Goal: Book appointment/travel/reservation

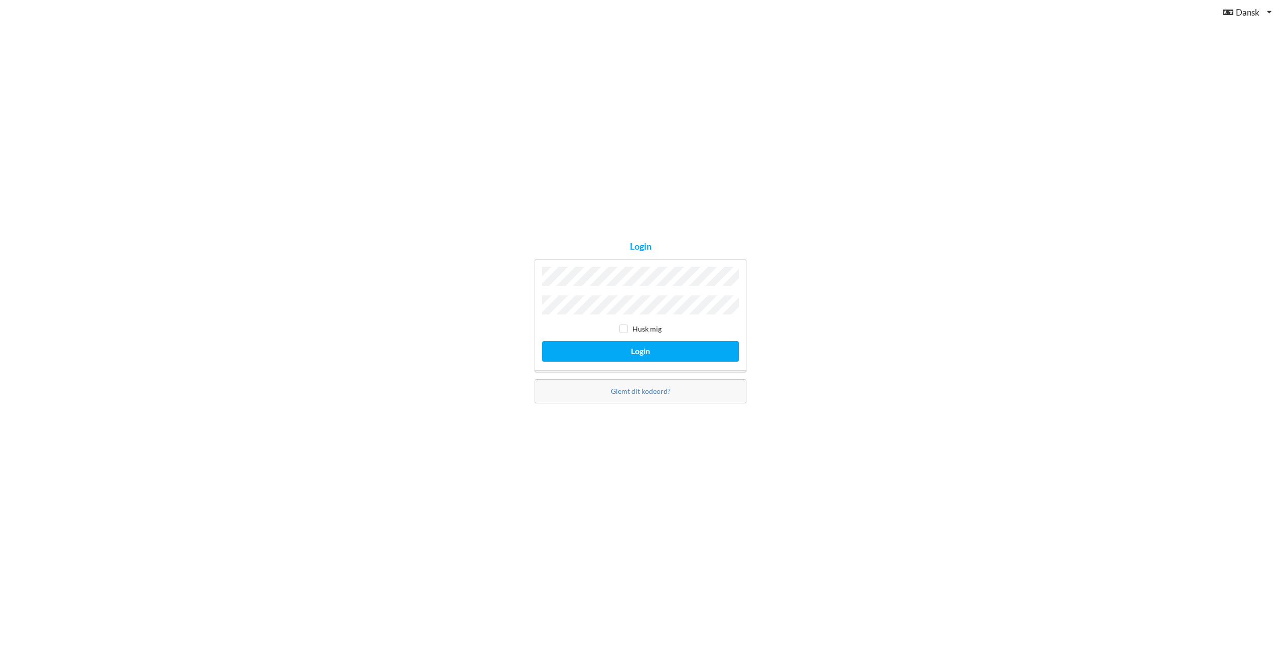
click at [634, 289] on div "Husk mig Login" at bounding box center [641, 315] width 212 height 113
drag, startPoint x: 736, startPoint y: 324, endPoint x: 696, endPoint y: 321, distance: 40.2
click at [734, 324] on div "Husk mig" at bounding box center [640, 329] width 197 height 10
click at [640, 330] on label "Husk mig" at bounding box center [640, 328] width 42 height 9
click at [622, 325] on input "checkbox" at bounding box center [623, 328] width 9 height 9
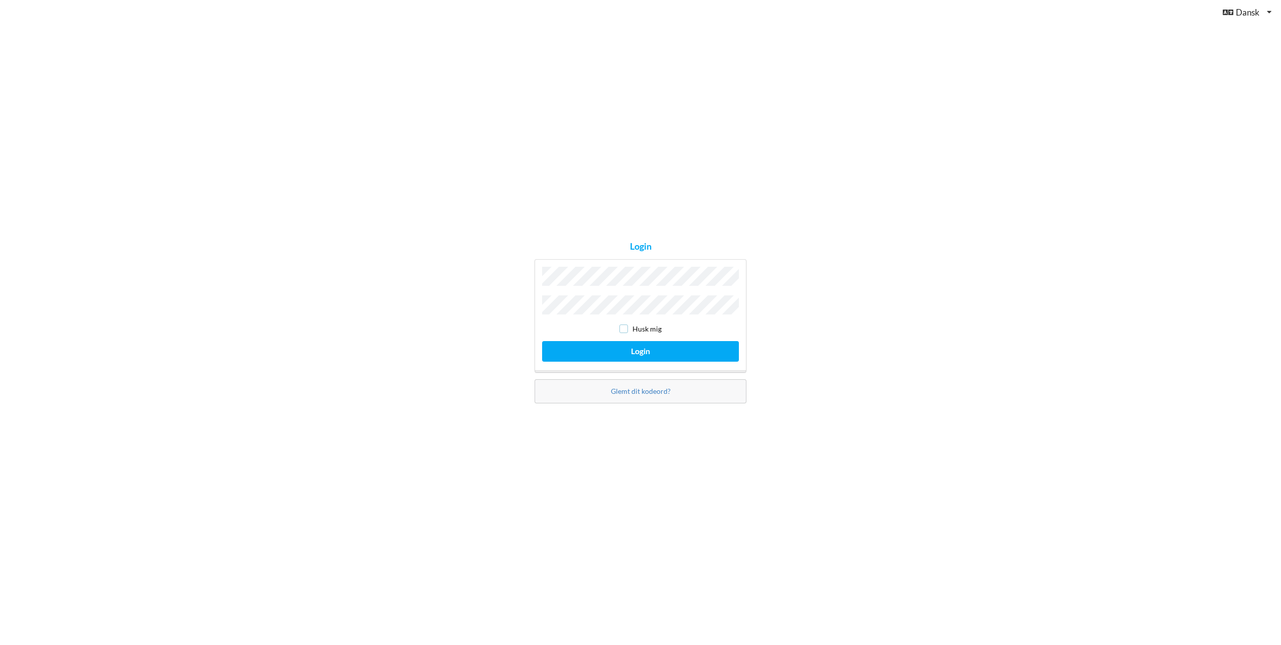
checkbox input "true"
click at [629, 344] on button "Login" at bounding box center [640, 351] width 197 height 21
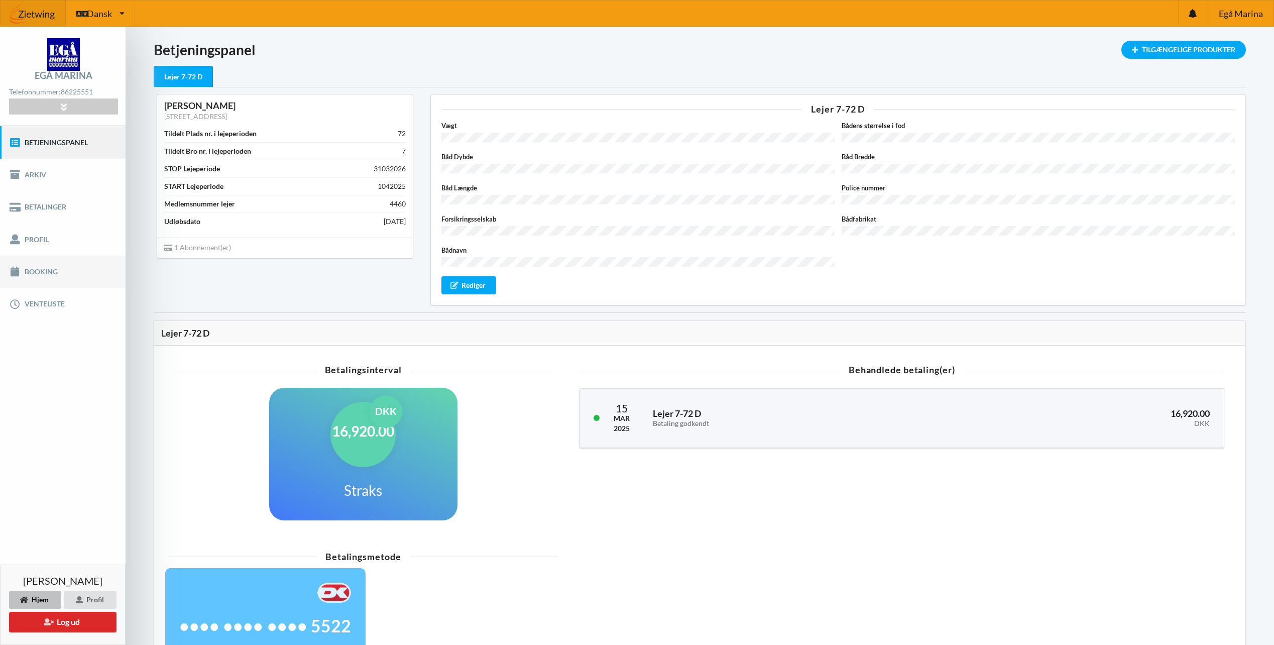
click at [63, 276] on link "Booking" at bounding box center [63, 272] width 126 height 32
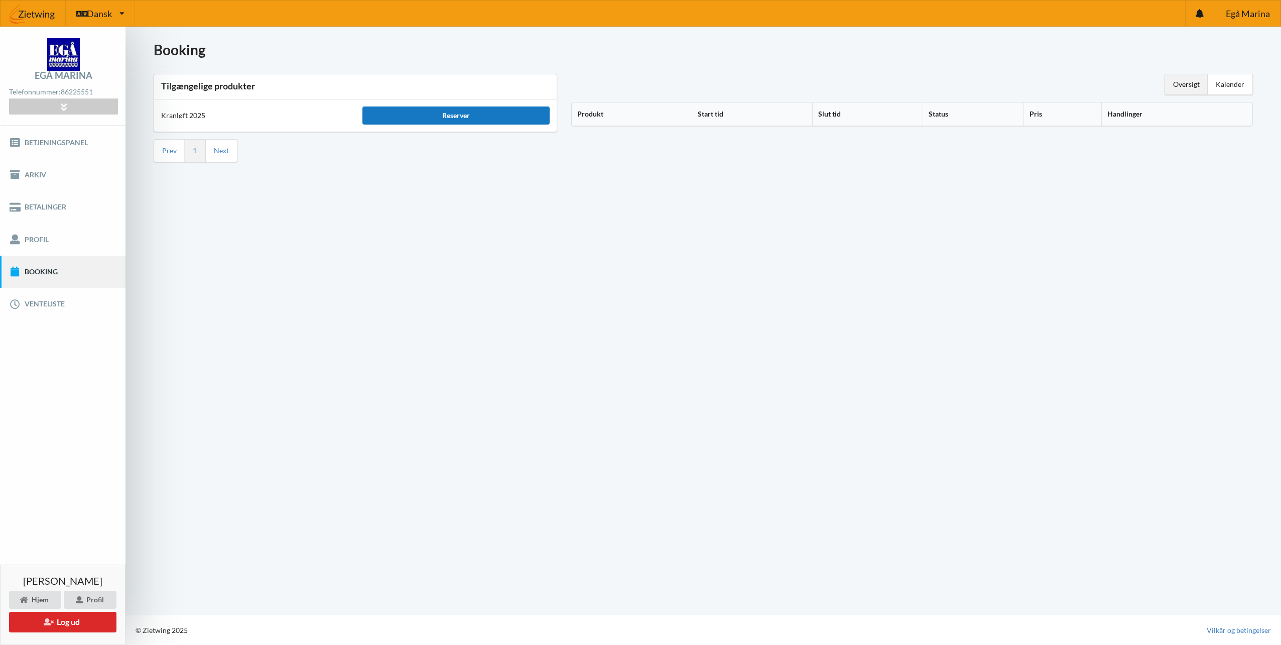
click at [424, 119] on div "Reserver" at bounding box center [455, 115] width 187 height 18
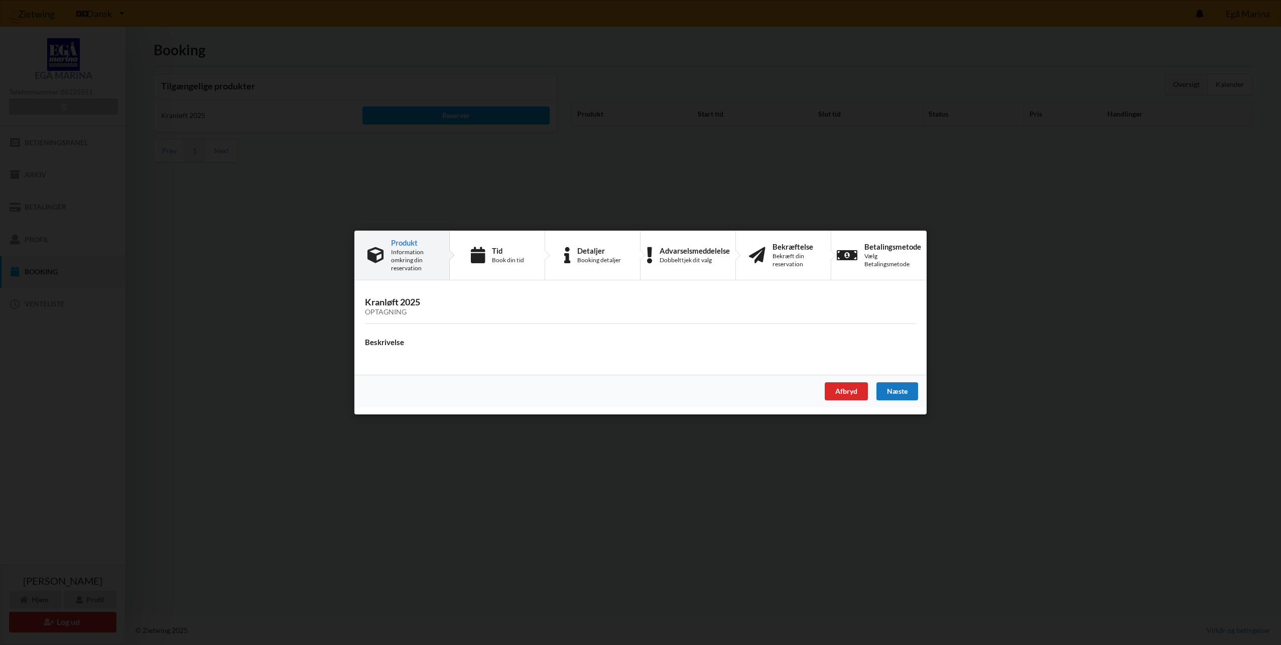
click at [913, 390] on div "Næste" at bounding box center [897, 391] width 42 height 18
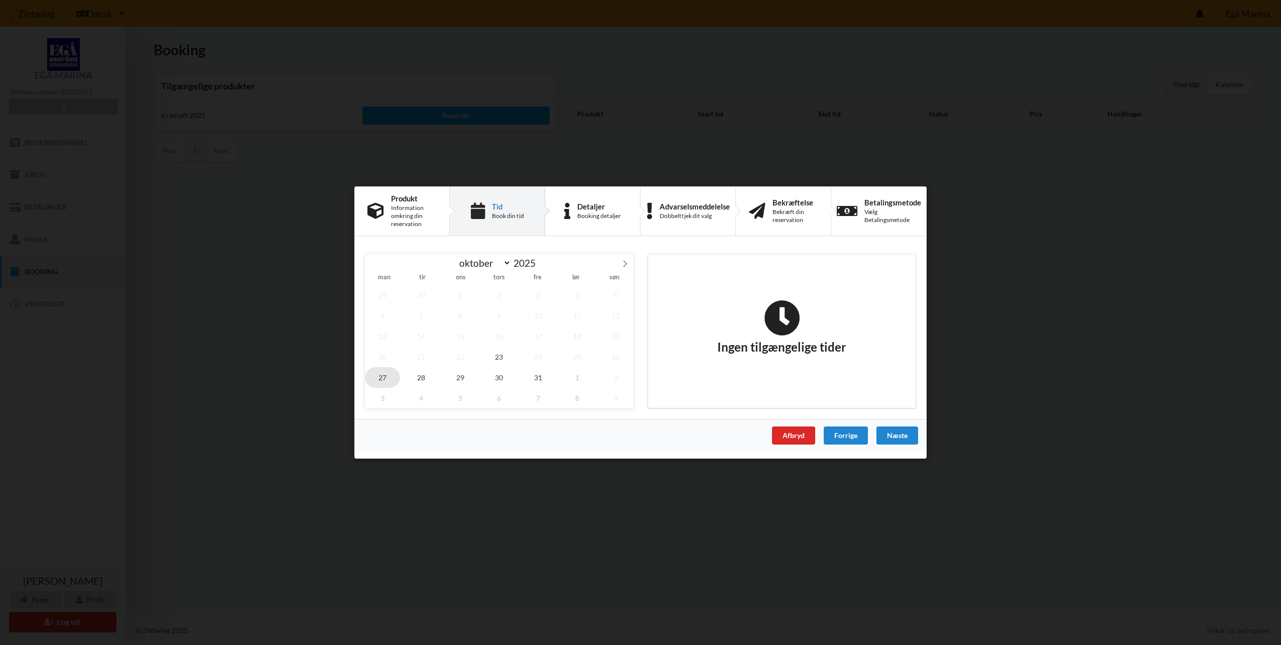
click at [387, 374] on span "27" at bounding box center [382, 377] width 35 height 21
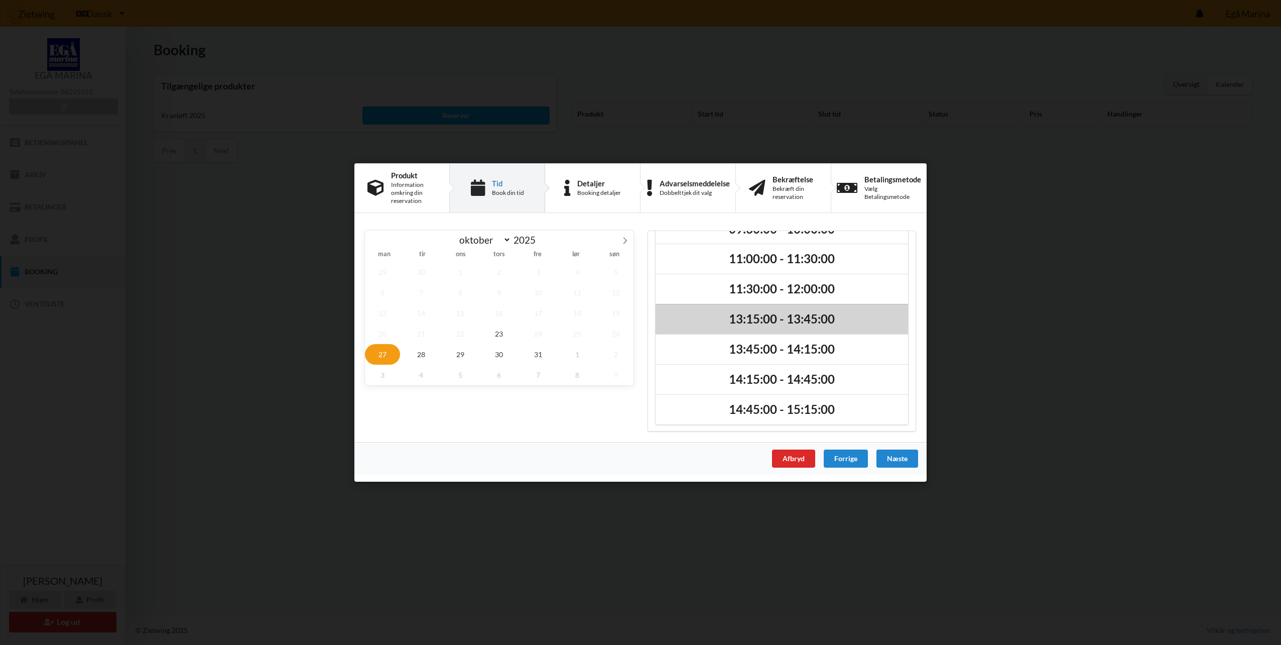
scroll to position [55, 0]
click at [422, 357] on span "28" at bounding box center [421, 354] width 35 height 21
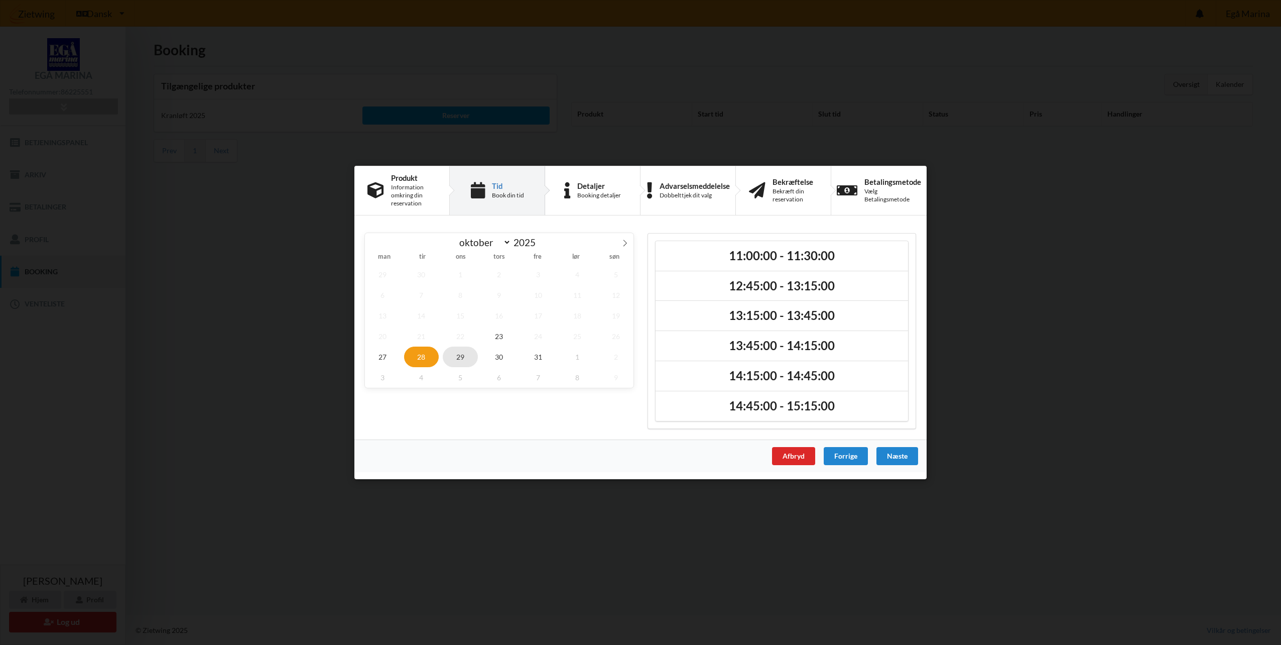
click at [457, 356] on span "29" at bounding box center [460, 356] width 35 height 21
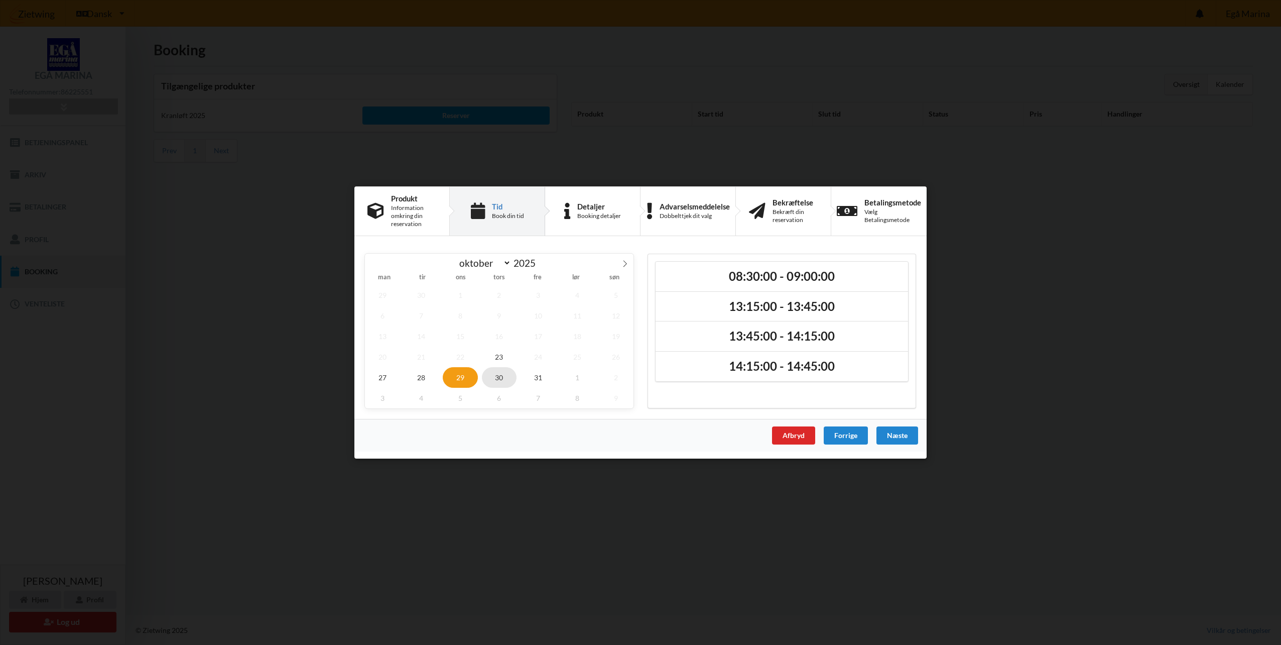
click at [499, 376] on span "30" at bounding box center [499, 377] width 35 height 21
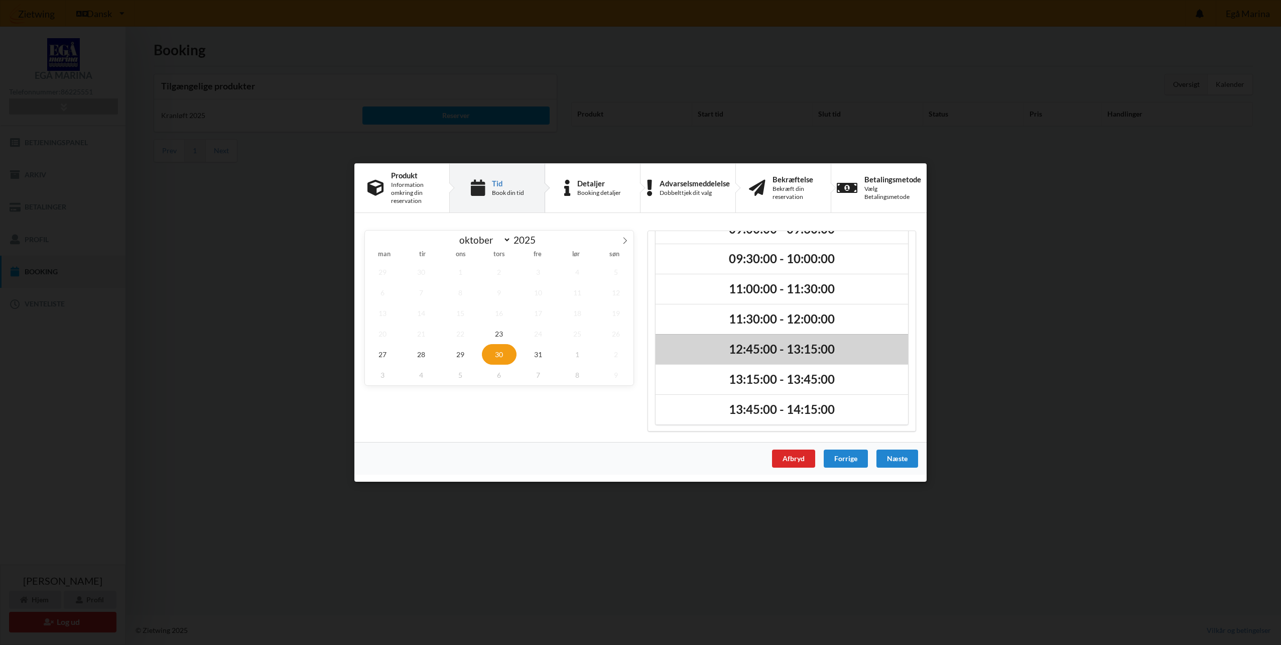
scroll to position [55, 0]
click at [452, 361] on span "29" at bounding box center [460, 354] width 35 height 21
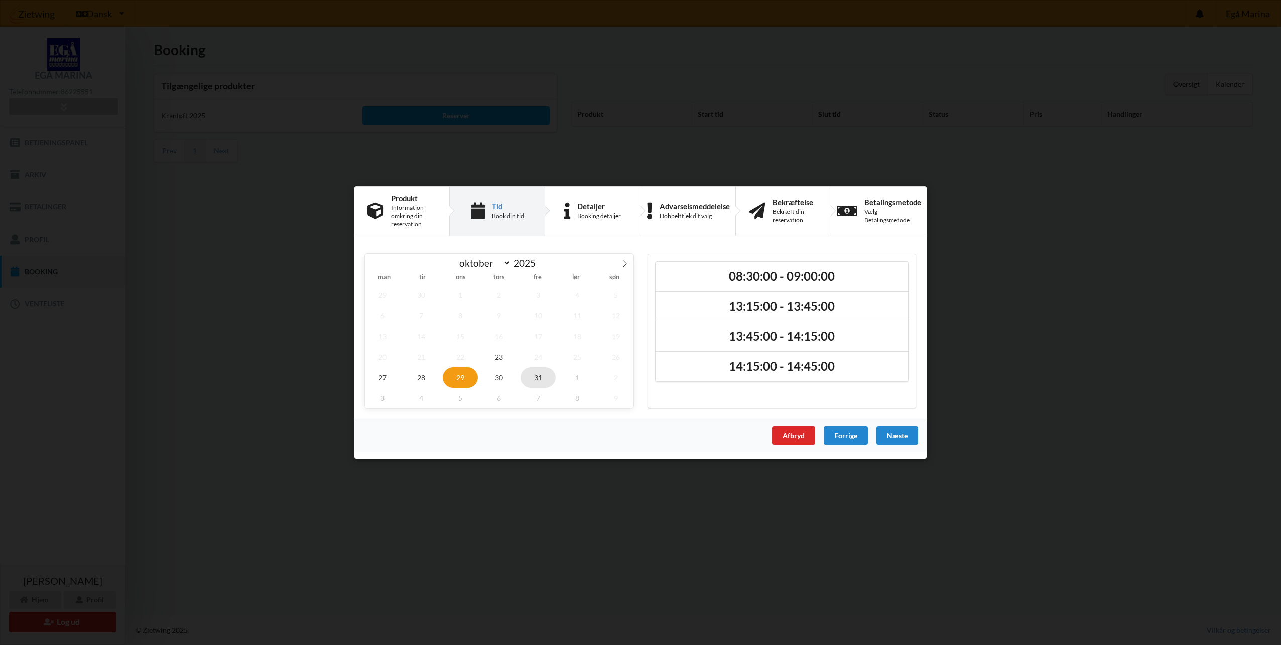
click at [538, 375] on span "31" at bounding box center [538, 377] width 35 height 21
click at [625, 261] on icon at bounding box center [624, 263] width 7 height 7
select select "10"
click at [566, 294] on span "1" at bounding box center [577, 295] width 35 height 21
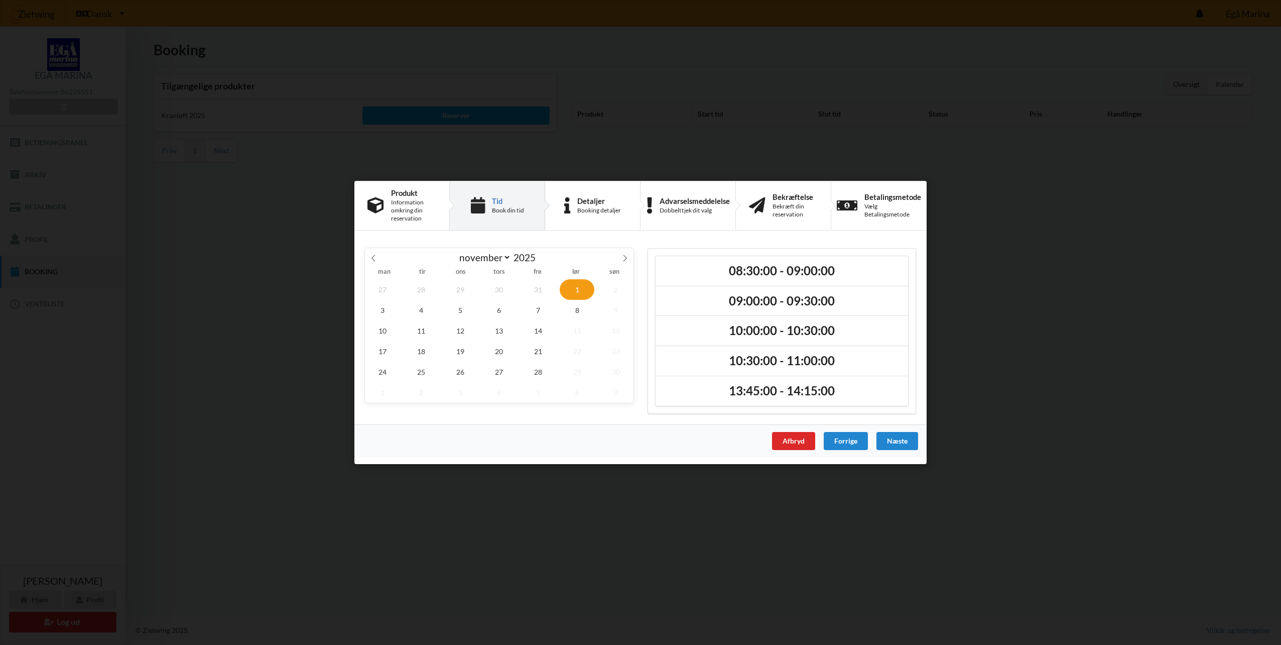
click at [971, 182] on div "Er du sikker på du vil logge ud? Nej Ja Vilkår og betingelser Brugerbetingelser…" at bounding box center [640, 322] width 1281 height 645
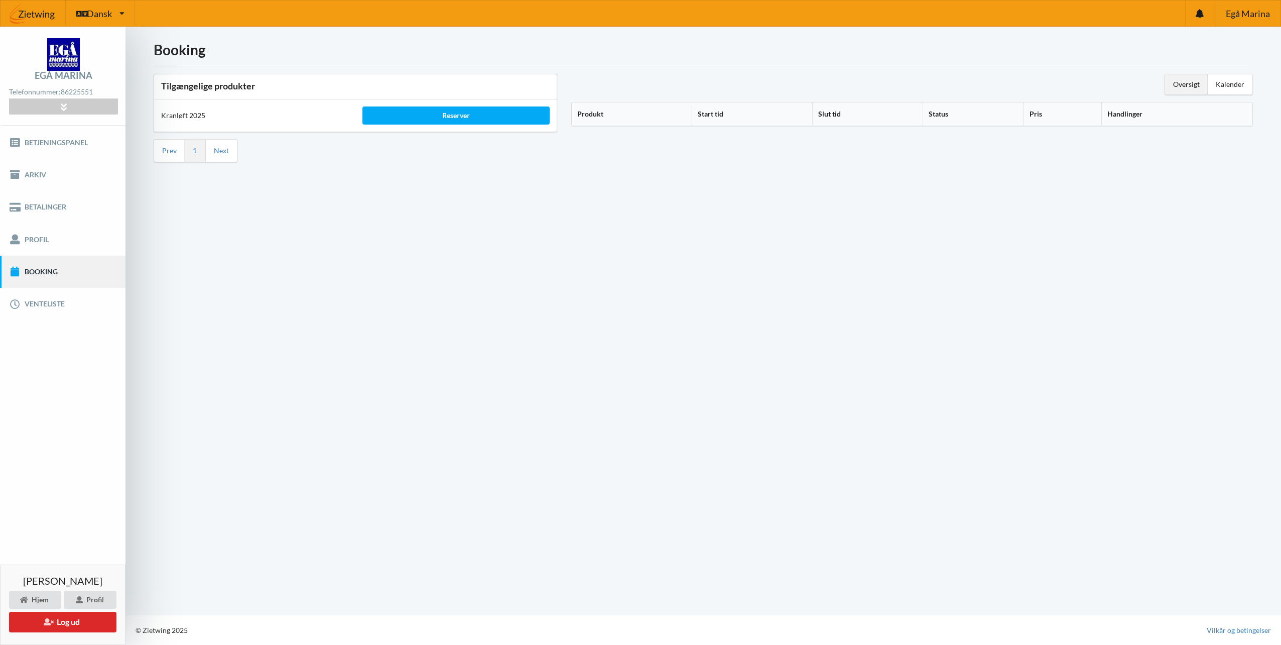
click at [555, 172] on div "Booking Tilgængelige produkter Kranløft 2025 Reserver Prev 1 Next Oversigt Kale…" at bounding box center [704, 321] width 1156 height 588
